Goal: Task Accomplishment & Management: Use online tool/utility

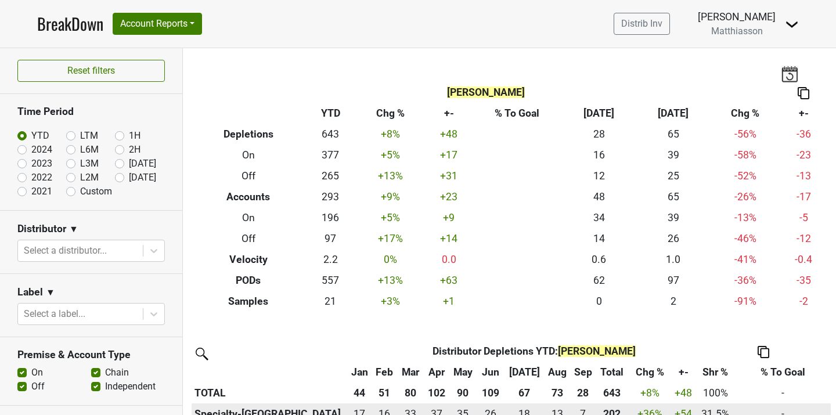
scroll to position [3, 0]
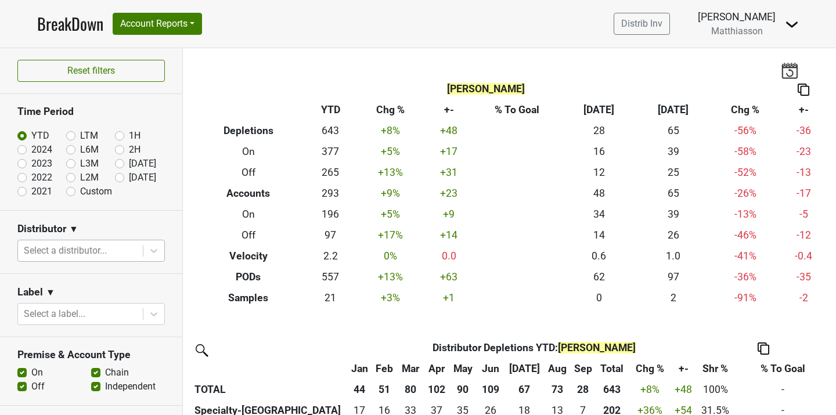
click at [114, 250] on div at bounding box center [80, 251] width 113 height 16
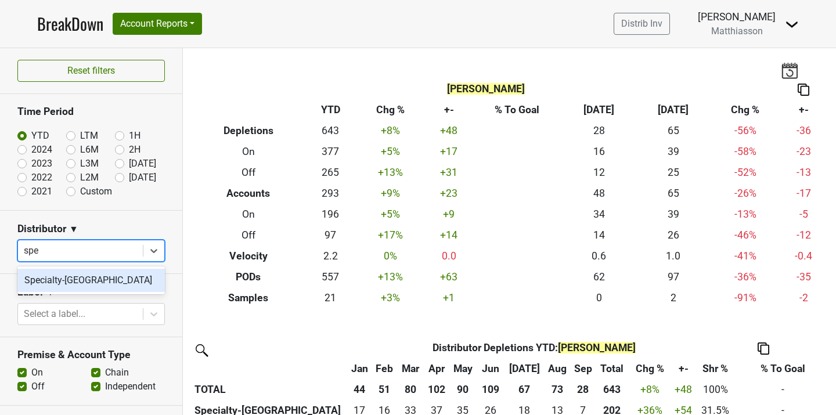
type input "spec"
click at [97, 275] on div "Specialty-[GEOGRAPHIC_DATA]" at bounding box center [90, 280] width 147 height 23
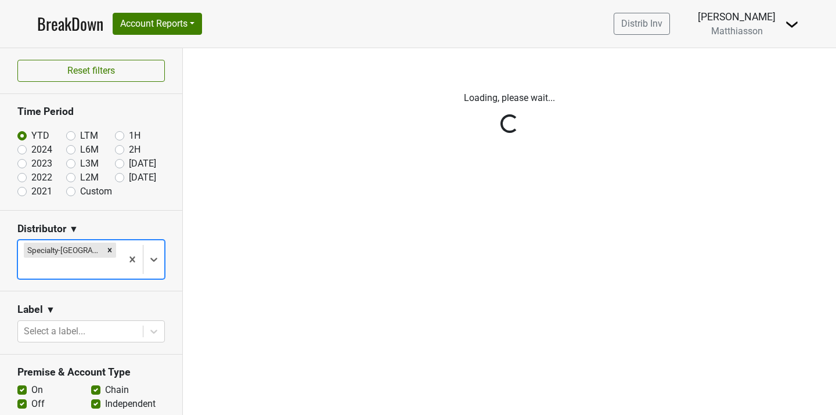
scroll to position [0, 0]
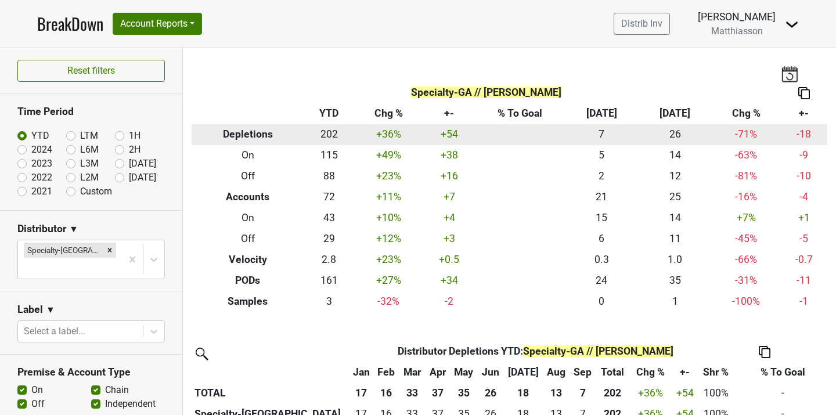
click at [677, 134] on td "26" at bounding box center [675, 134] width 74 height 21
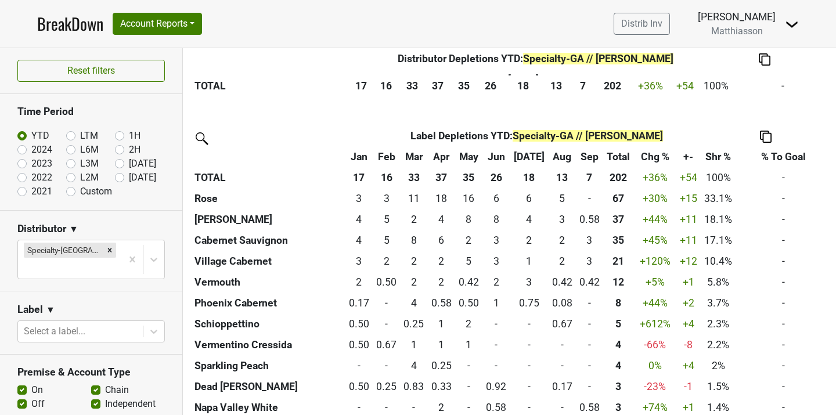
scroll to position [330, 0]
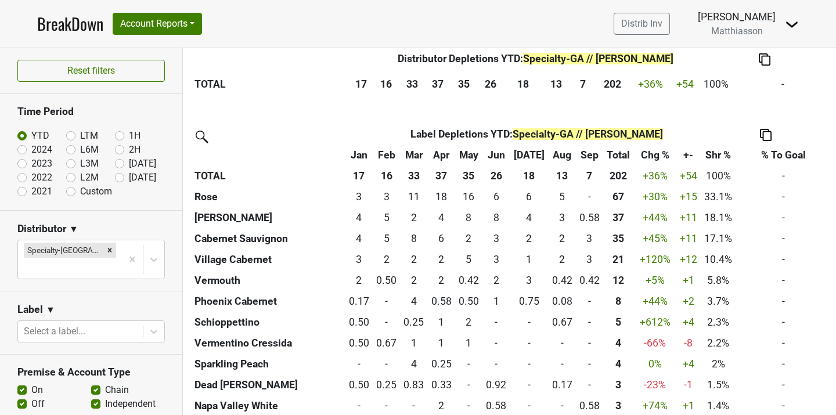
click at [766, 136] on img at bounding box center [766, 135] width 12 height 12
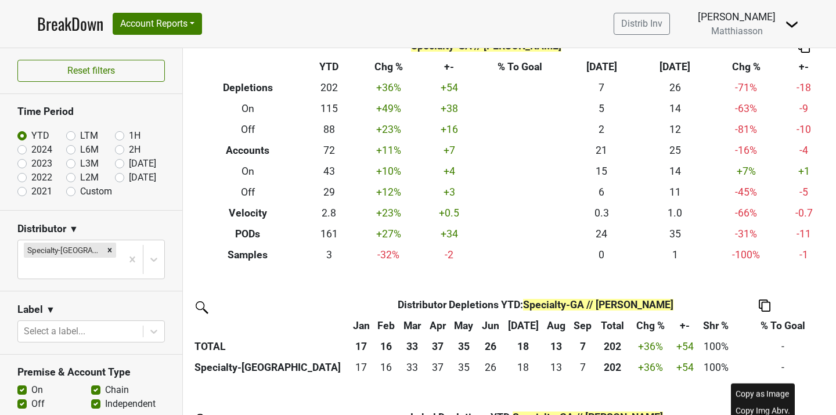
scroll to position [0, 0]
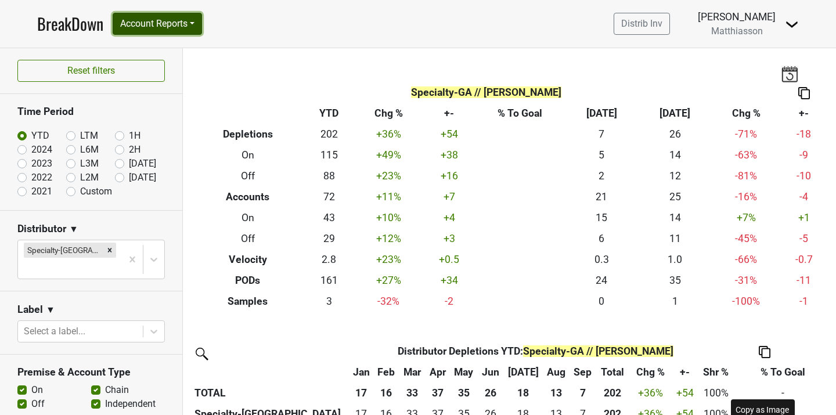
click at [197, 25] on button "Account Reports" at bounding box center [157, 24] width 89 height 22
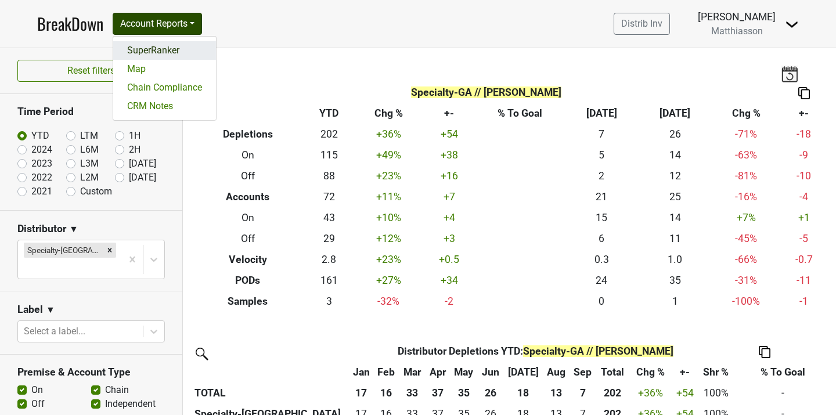
click at [179, 53] on link "SuperRanker" at bounding box center [164, 50] width 103 height 19
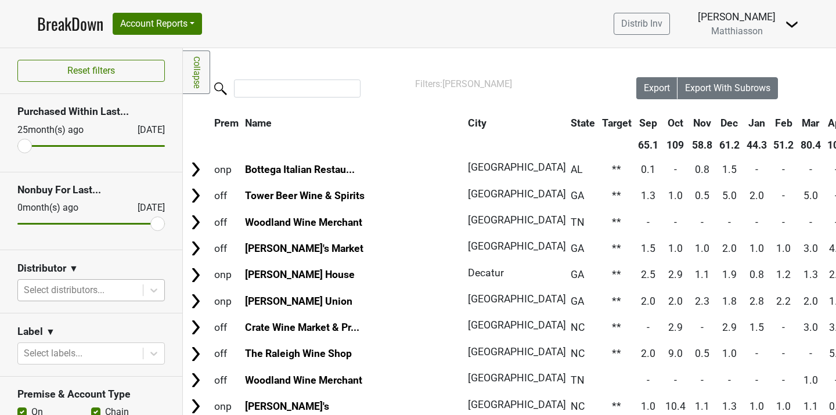
click at [126, 288] on div at bounding box center [80, 290] width 113 height 16
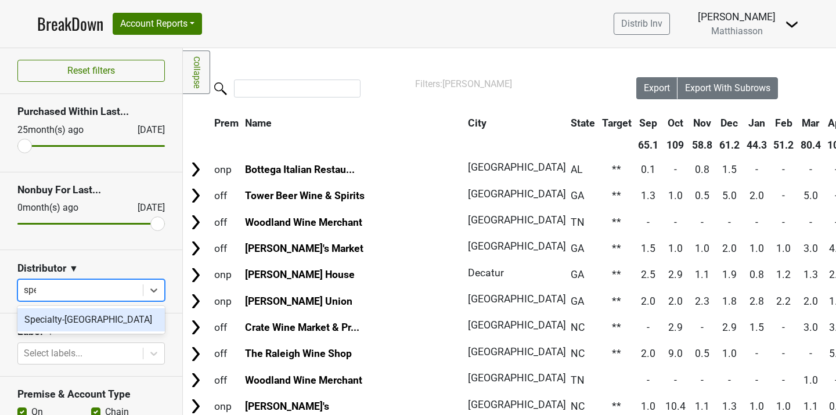
type input "spec"
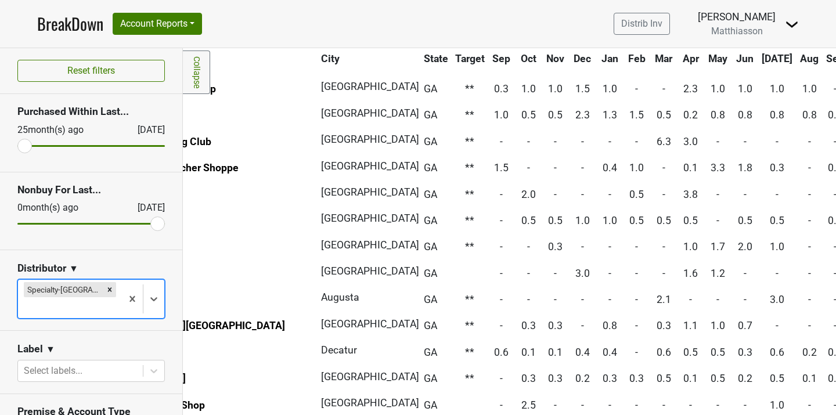
scroll to position [0, 137]
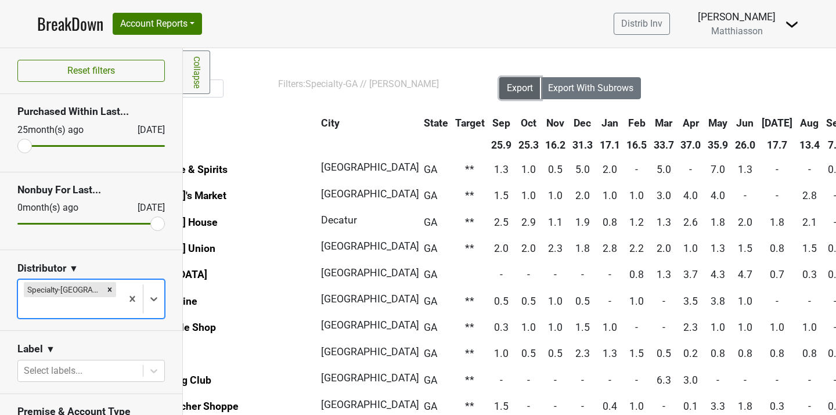
click at [513, 92] on span "Export" at bounding box center [520, 87] width 26 height 11
click at [527, 87] on span "Export" at bounding box center [520, 87] width 26 height 11
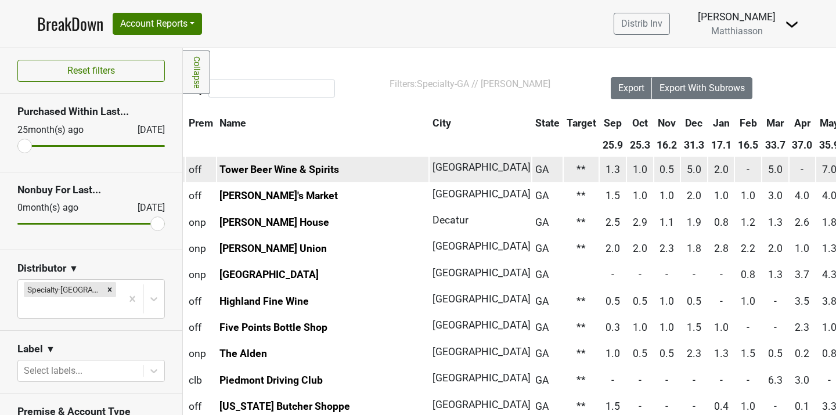
scroll to position [0, 0]
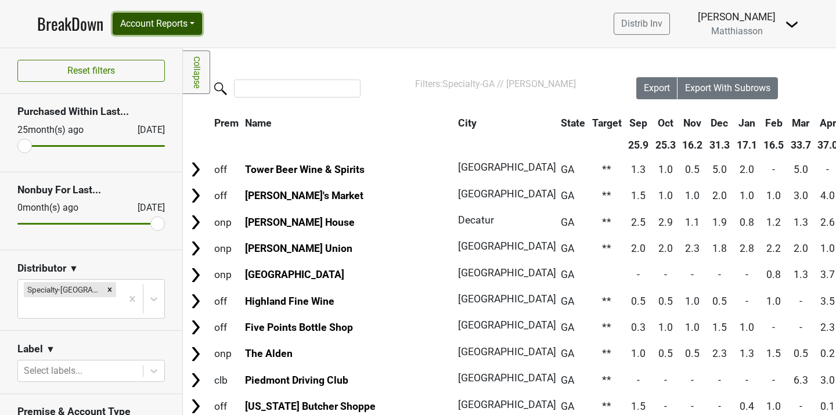
click at [162, 26] on button "Account Reports" at bounding box center [157, 24] width 89 height 22
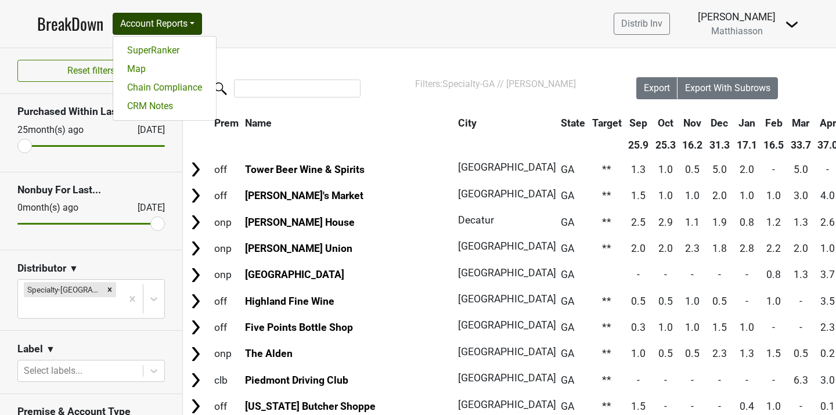
click at [70, 23] on link "BreakDown" at bounding box center [70, 24] width 66 height 24
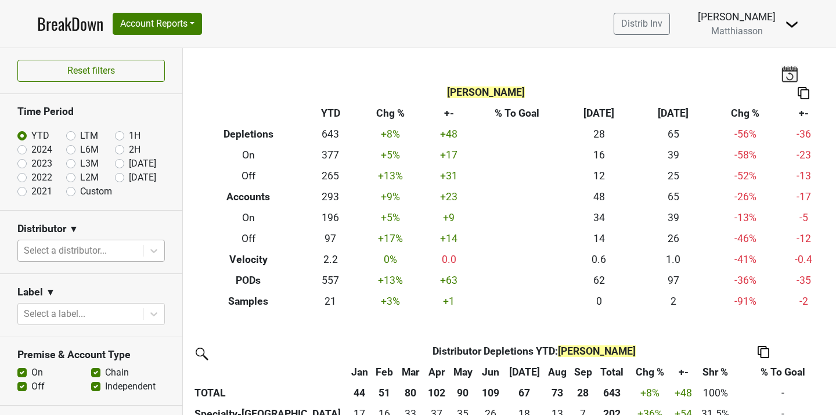
click at [66, 256] on div at bounding box center [80, 251] width 113 height 16
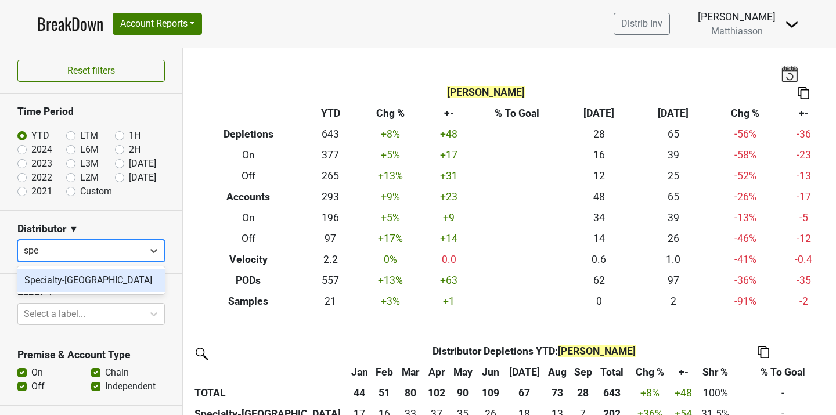
type input "spec"
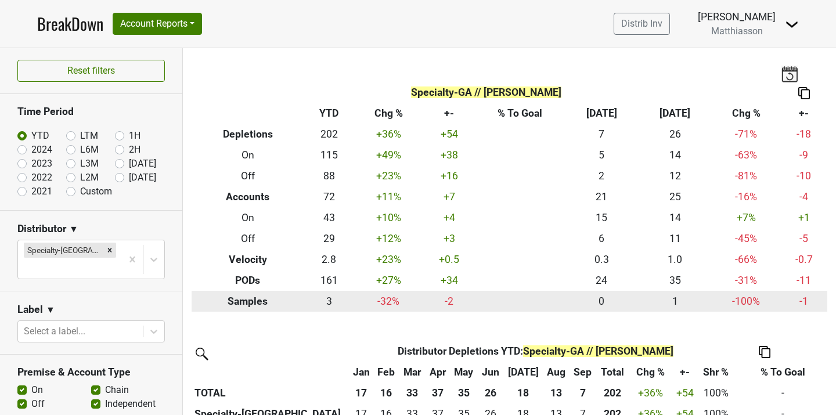
click at [675, 299] on td "1" at bounding box center [675, 301] width 74 height 21
click at [326, 301] on td "3" at bounding box center [329, 301] width 50 height 21
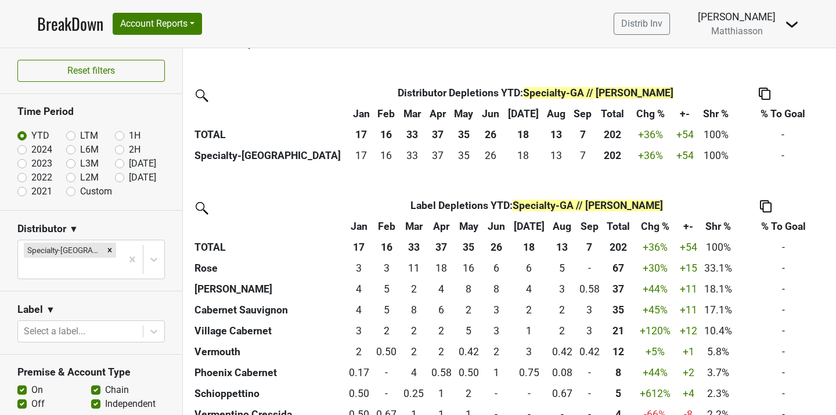
scroll to position [262, 0]
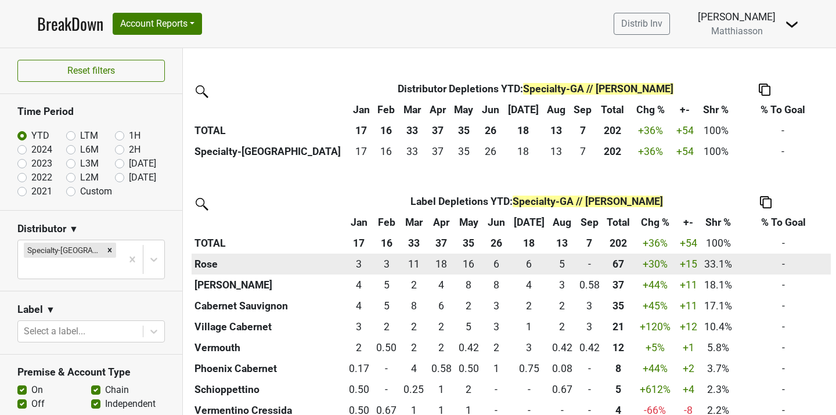
click at [215, 265] on th "Rose" at bounding box center [269, 264] width 154 height 21
click at [204, 263] on th "Rose" at bounding box center [269, 264] width 154 height 21
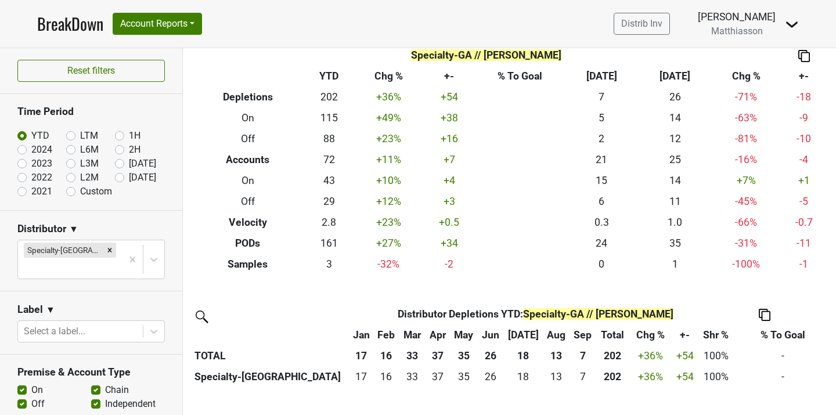
scroll to position [38, 0]
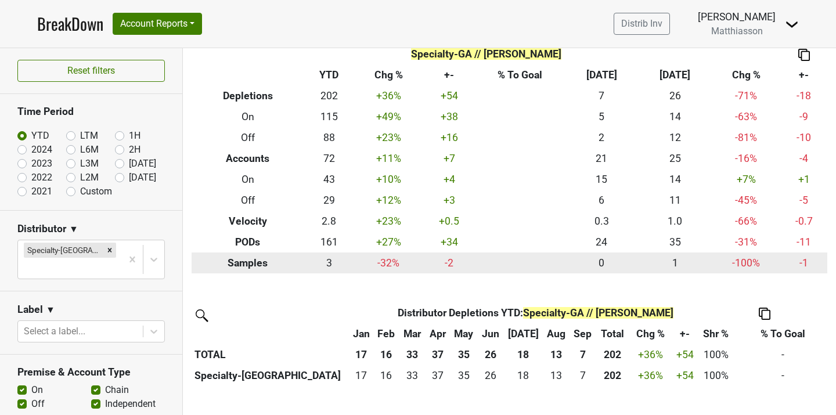
click at [251, 260] on th "Samples" at bounding box center [248, 262] width 113 height 21
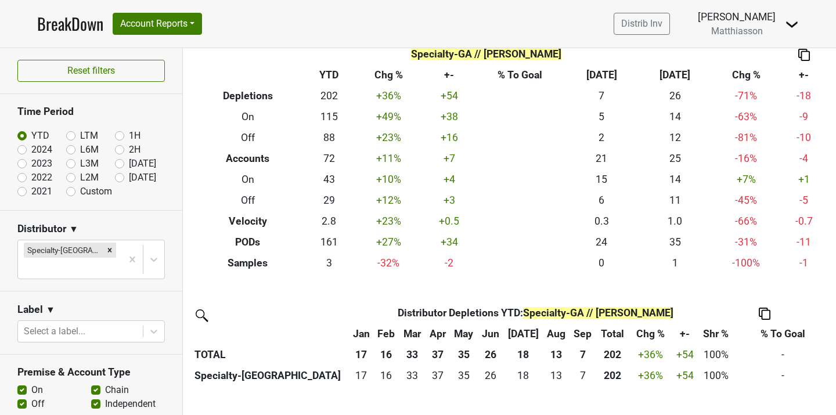
scroll to position [38, 0]
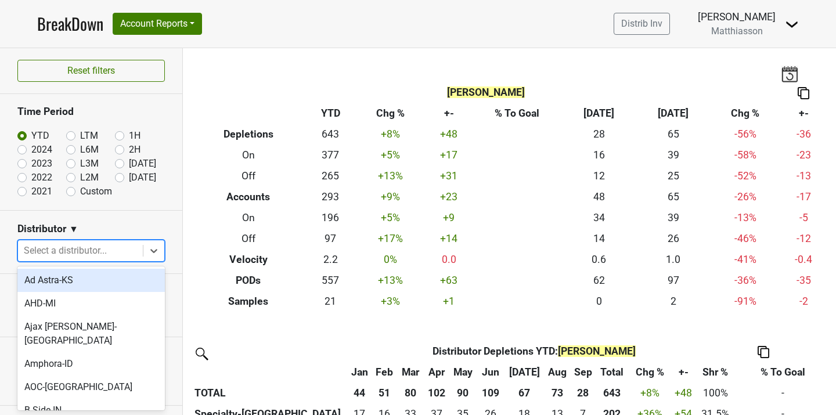
click at [132, 252] on div at bounding box center [80, 251] width 113 height 16
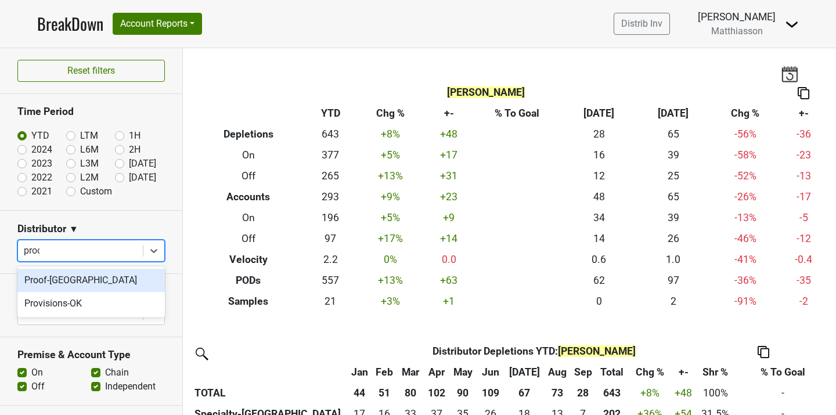
type input "proof"
click at [129, 287] on div "Proof-[GEOGRAPHIC_DATA]" at bounding box center [90, 280] width 147 height 23
type input "grass"
click at [79, 282] on div "Grassroots-AL" at bounding box center [90, 280] width 147 height 23
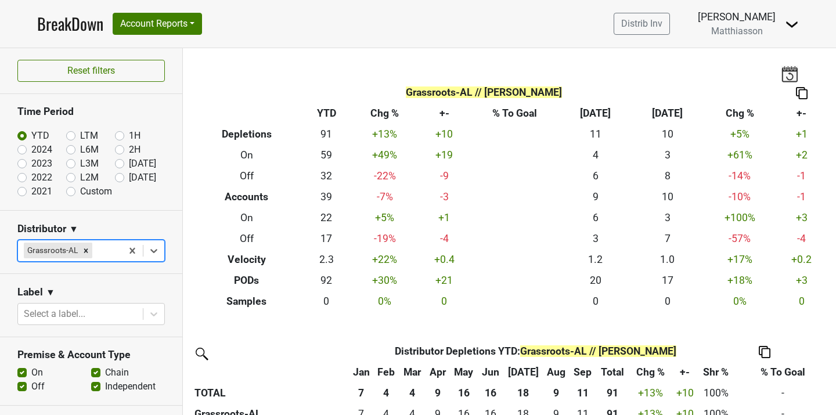
click at [307, 360] on th "Distributor" at bounding box center [283, 351] width 182 height 21
click at [91, 247] on div "Remove Grassroots-AL" at bounding box center [86, 250] width 13 height 15
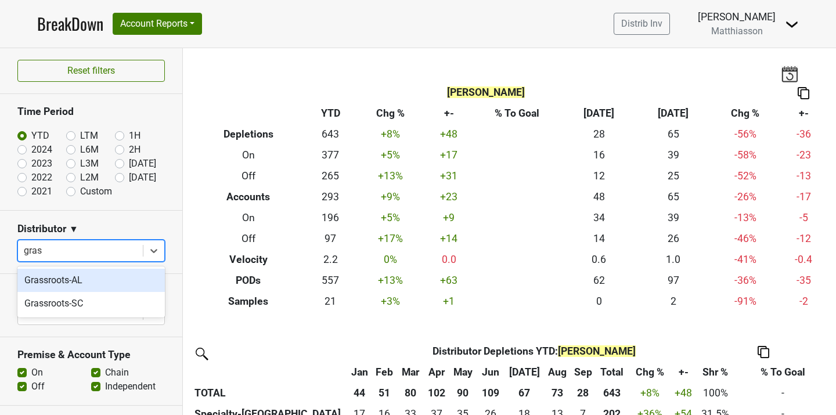
type input "grass"
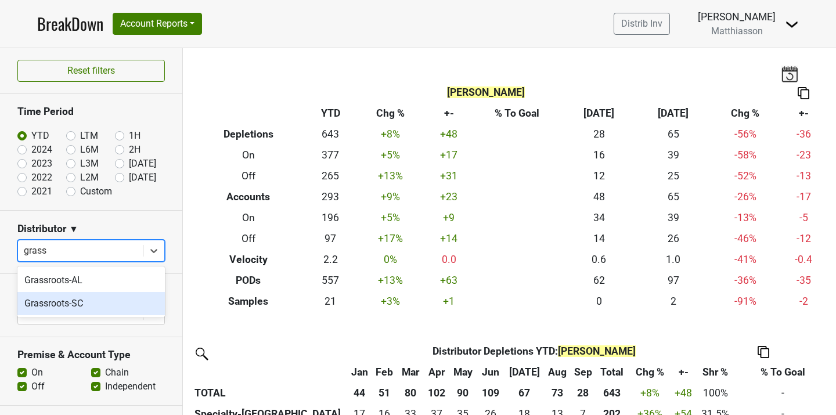
click at [104, 297] on div "Grassroots-SC" at bounding box center [90, 303] width 147 height 23
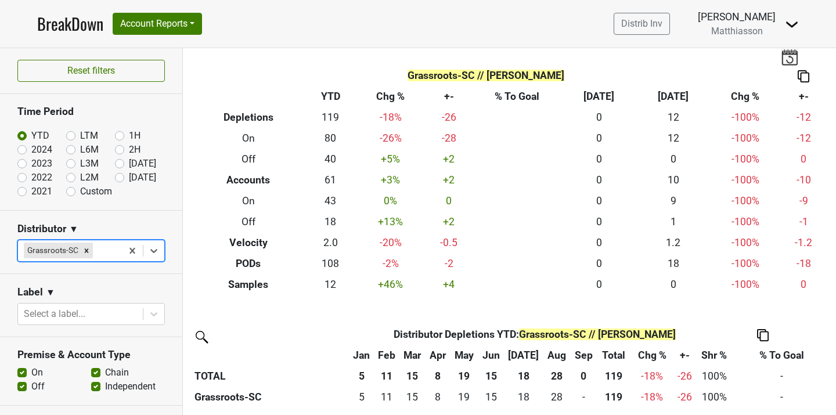
scroll to position [16, 0]
